Goal: Task Accomplishment & Management: Complete application form

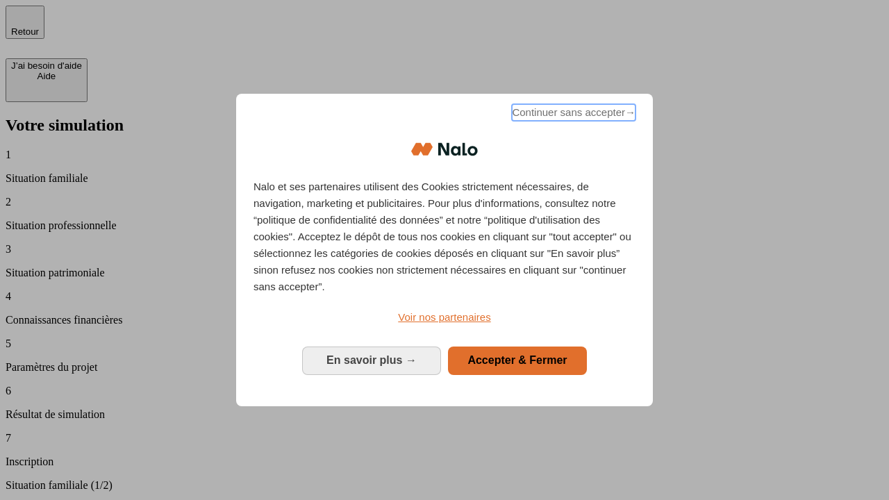
click at [572, 115] on span "Continuer sans accepter →" at bounding box center [574, 112] width 124 height 17
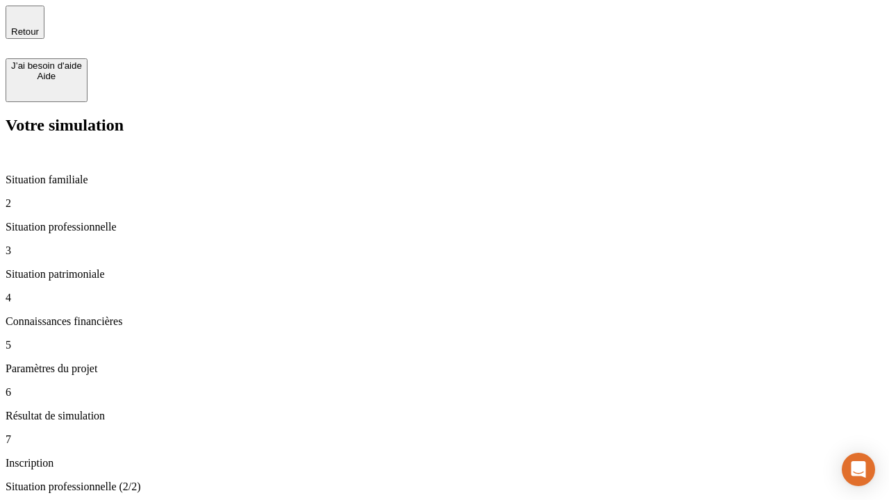
type input "30 000"
type input "40 000"
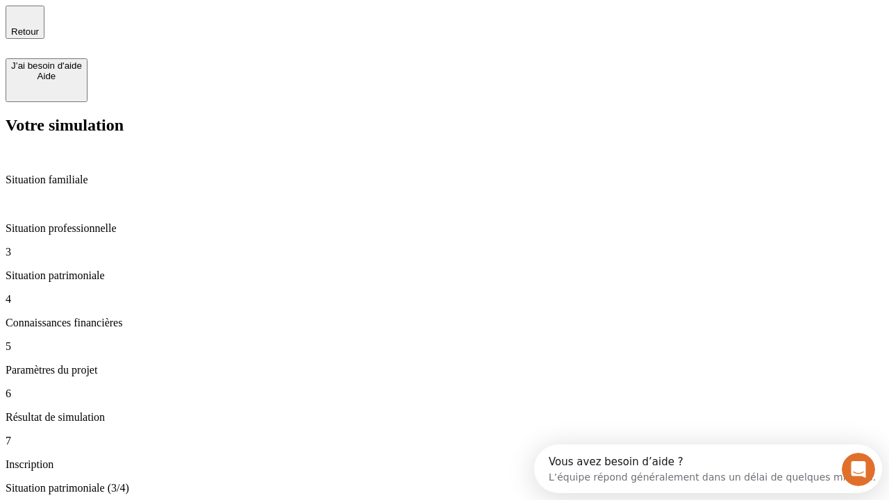
type input "1 100"
type input "20"
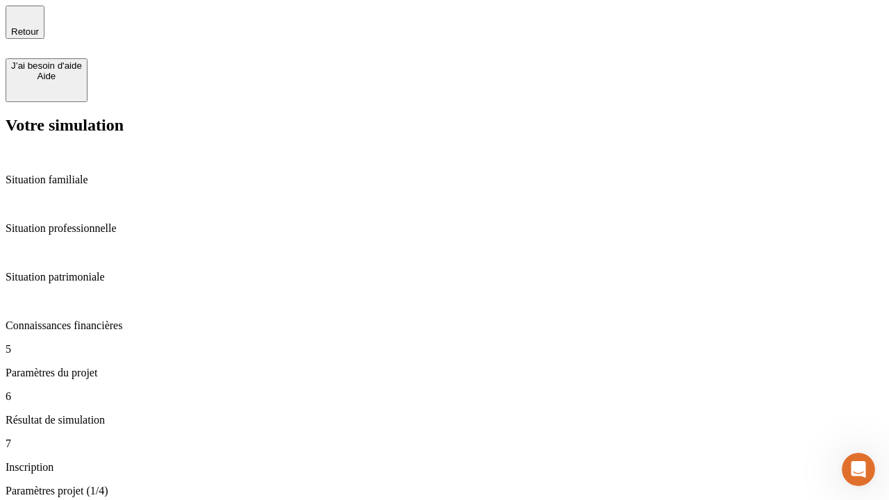
type input "40"
type input "62"
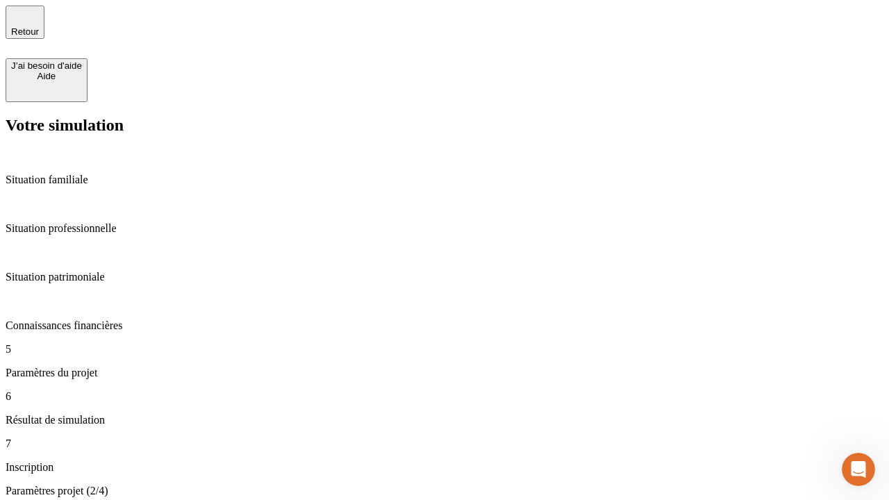
type input "50 000"
type input "640"
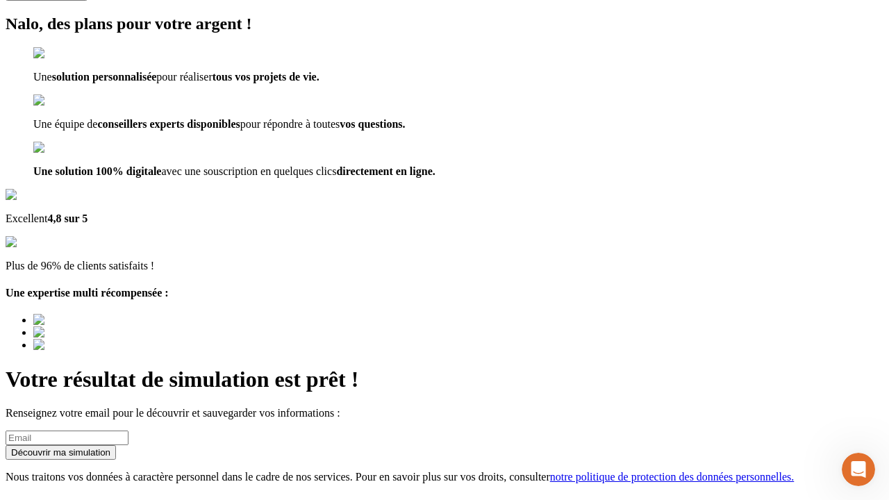
scroll to position [17, 0]
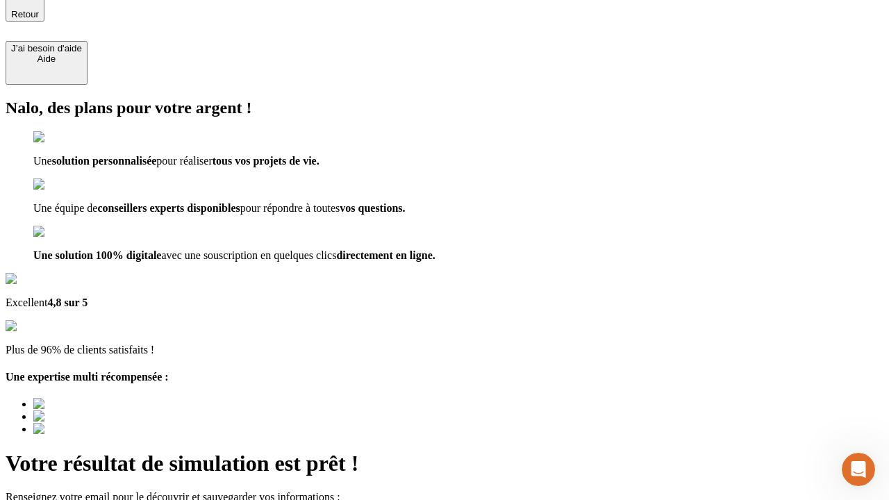
type input "[EMAIL_ADDRESS][DOMAIN_NAME]"
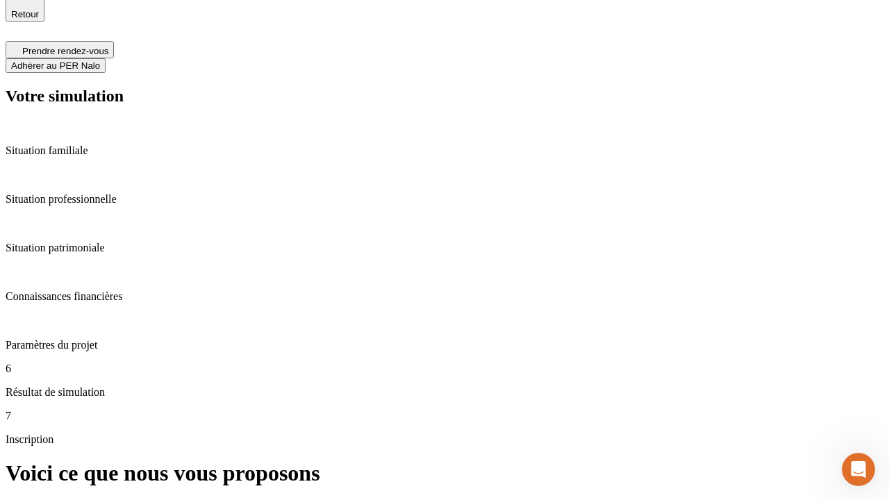
click at [100, 60] on span "Adhérer au PER Nalo" at bounding box center [55, 65] width 89 height 10
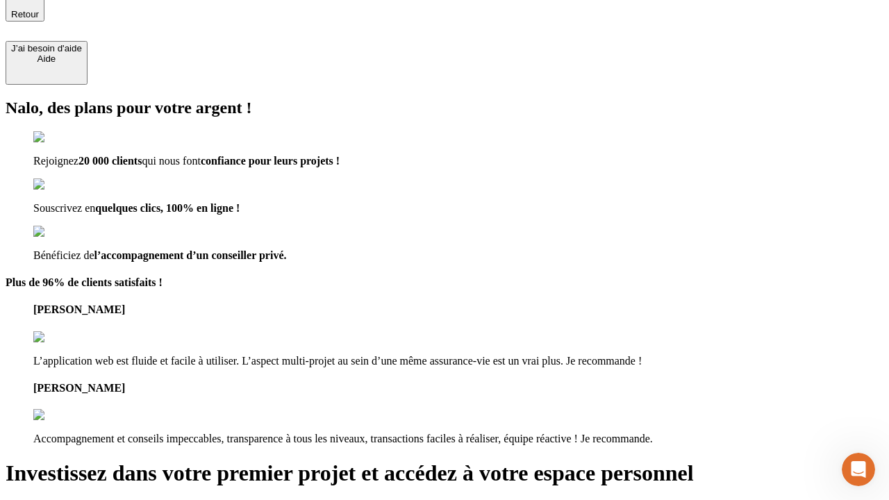
scroll to position [15, 0]
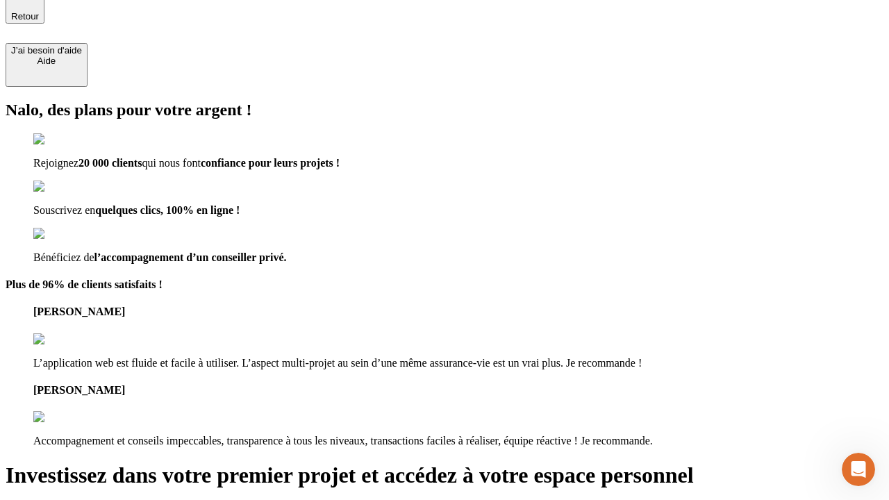
type input "[PERSON_NAME][EMAIL_ADDRESS][DOMAIN_NAME]"
